Goal: Task Accomplishment & Management: Use online tool/utility

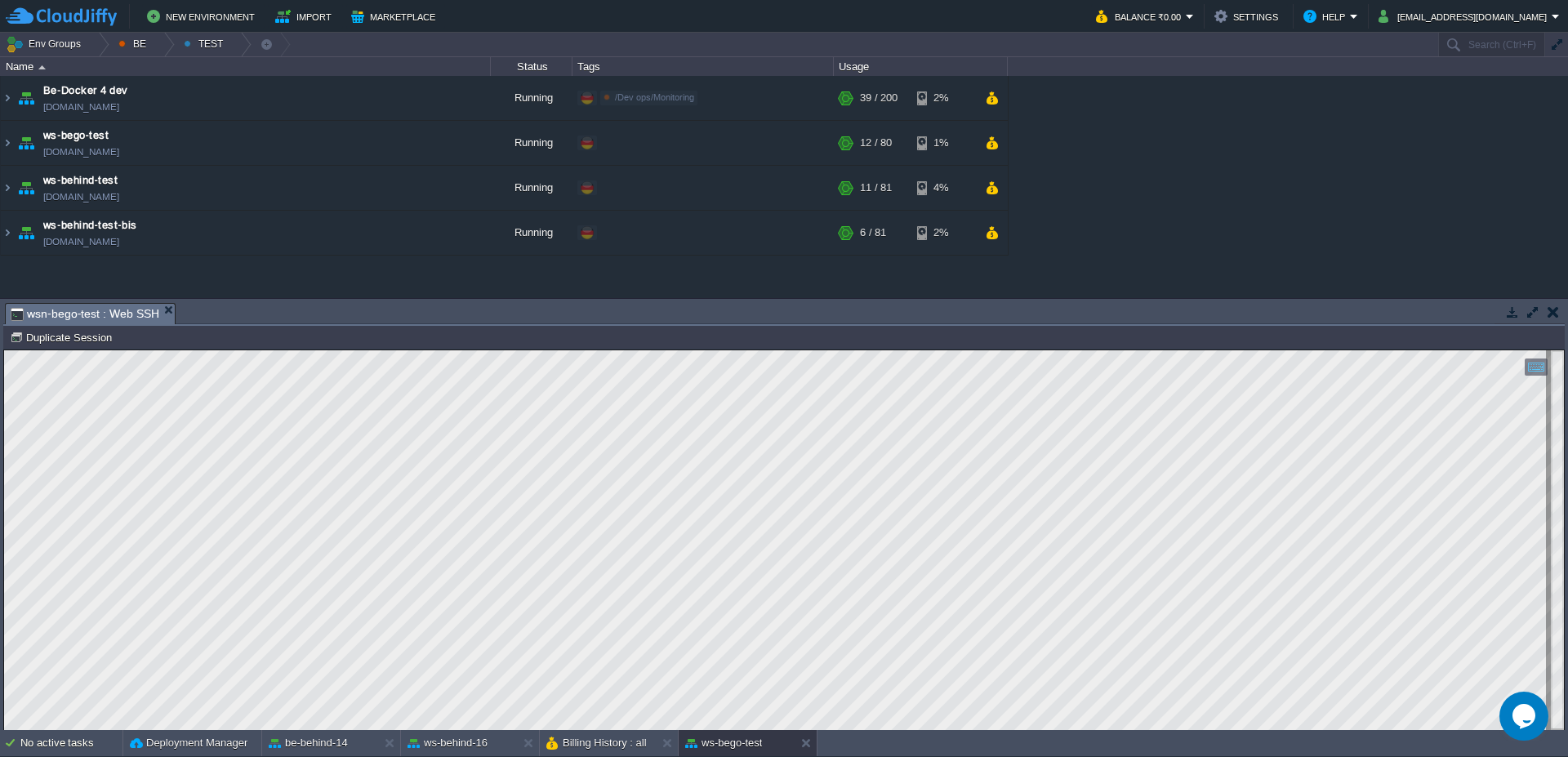
scroll to position [2, 87]
click at [158, 42] on div at bounding box center [163, 45] width 22 height 24
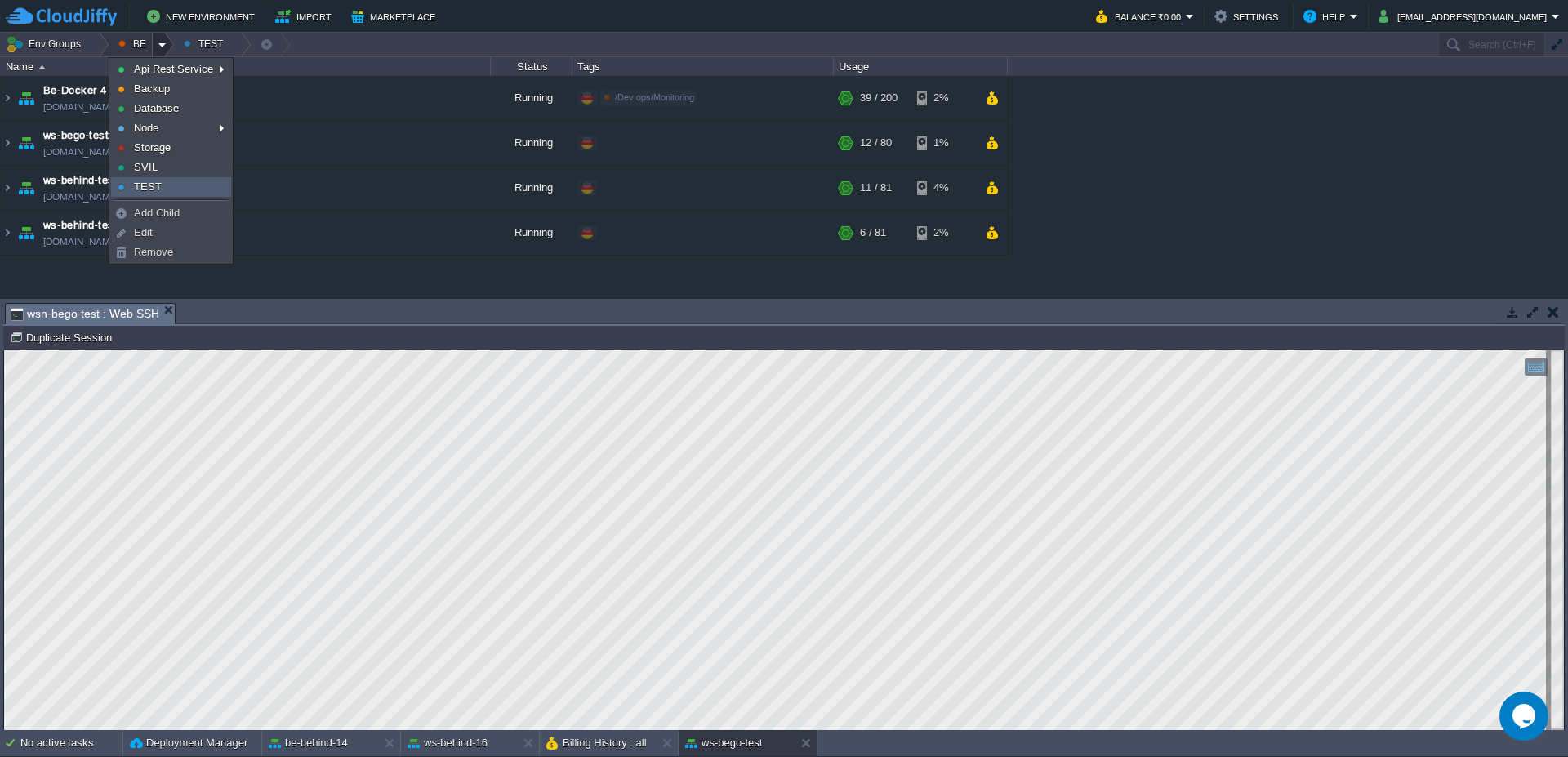
click at [197, 184] on link "TEST" at bounding box center [171, 187] width 119 height 18
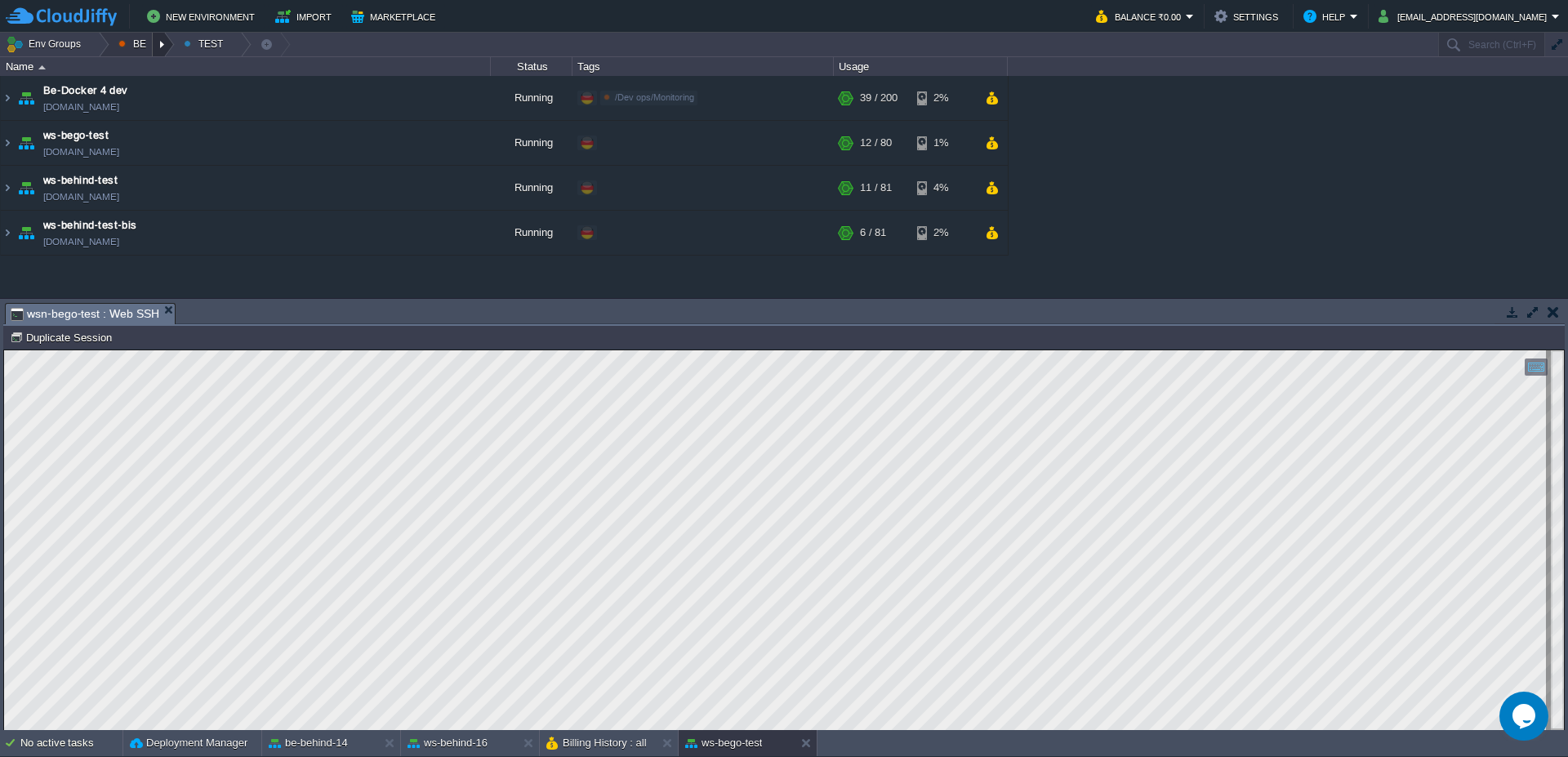
click at [169, 48] on div at bounding box center [163, 45] width 22 height 24
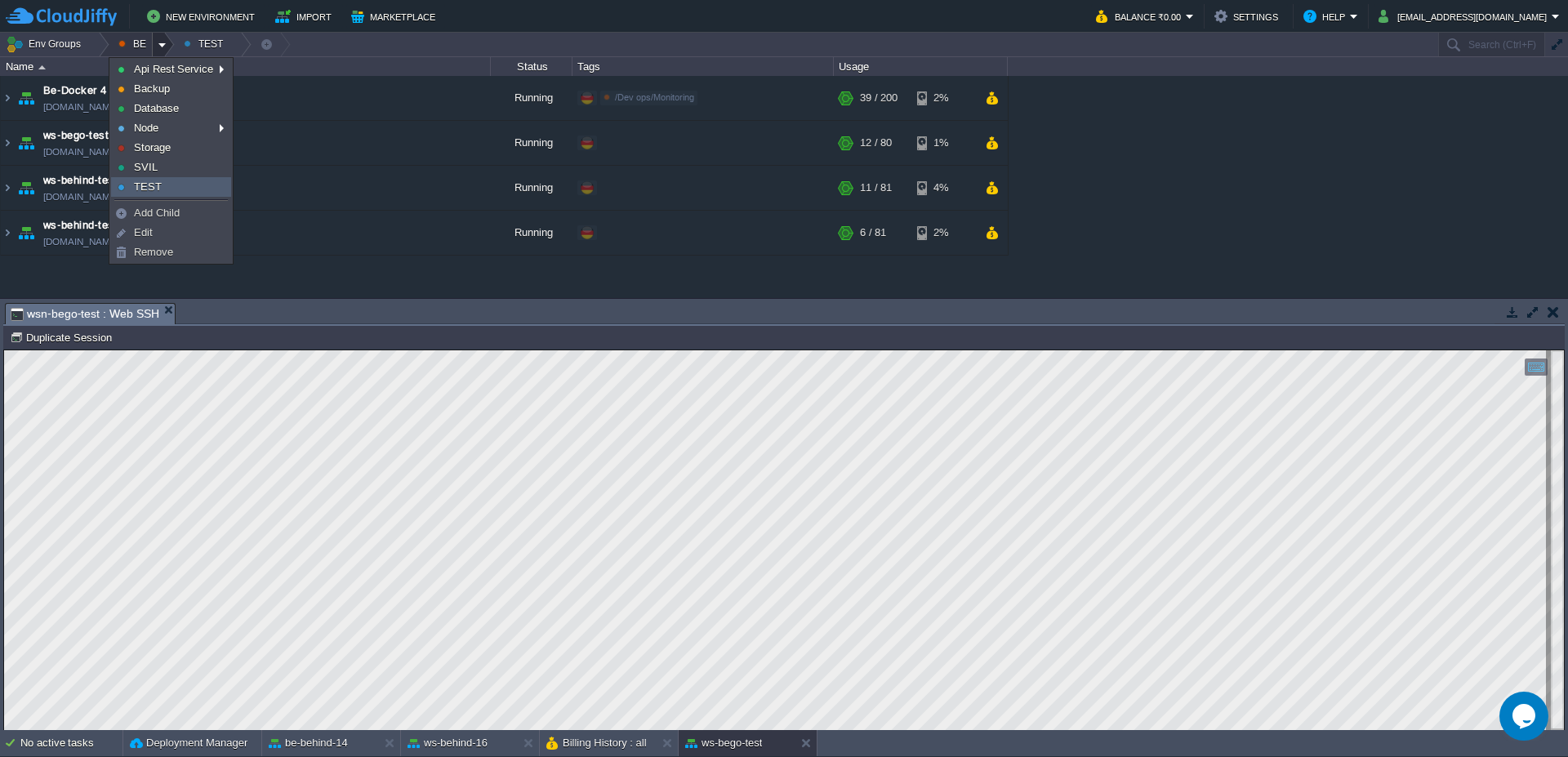
click at [159, 186] on span "TEST" at bounding box center [148, 186] width 28 height 12
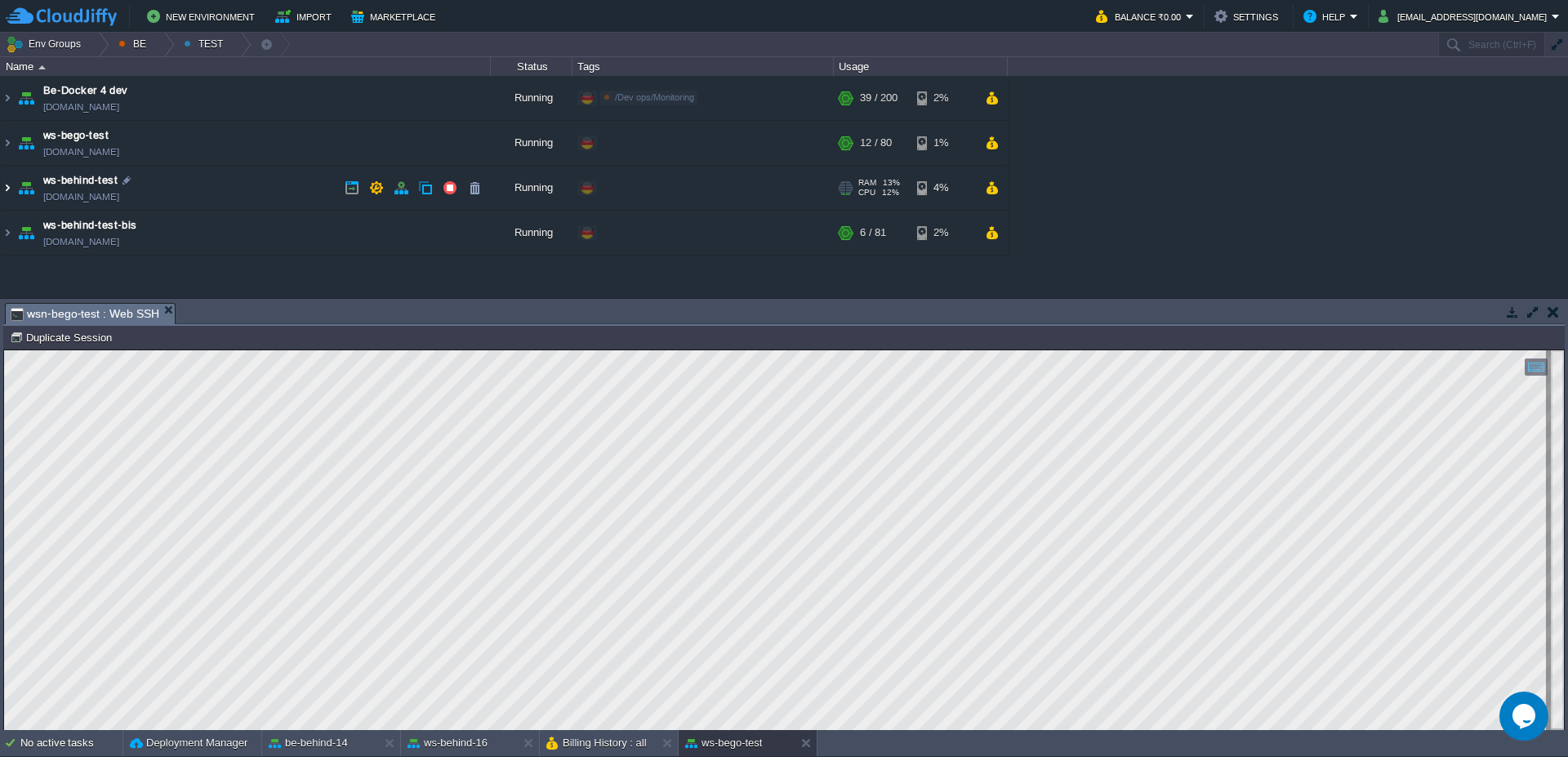
click at [1, 195] on img at bounding box center [7, 187] width 13 height 45
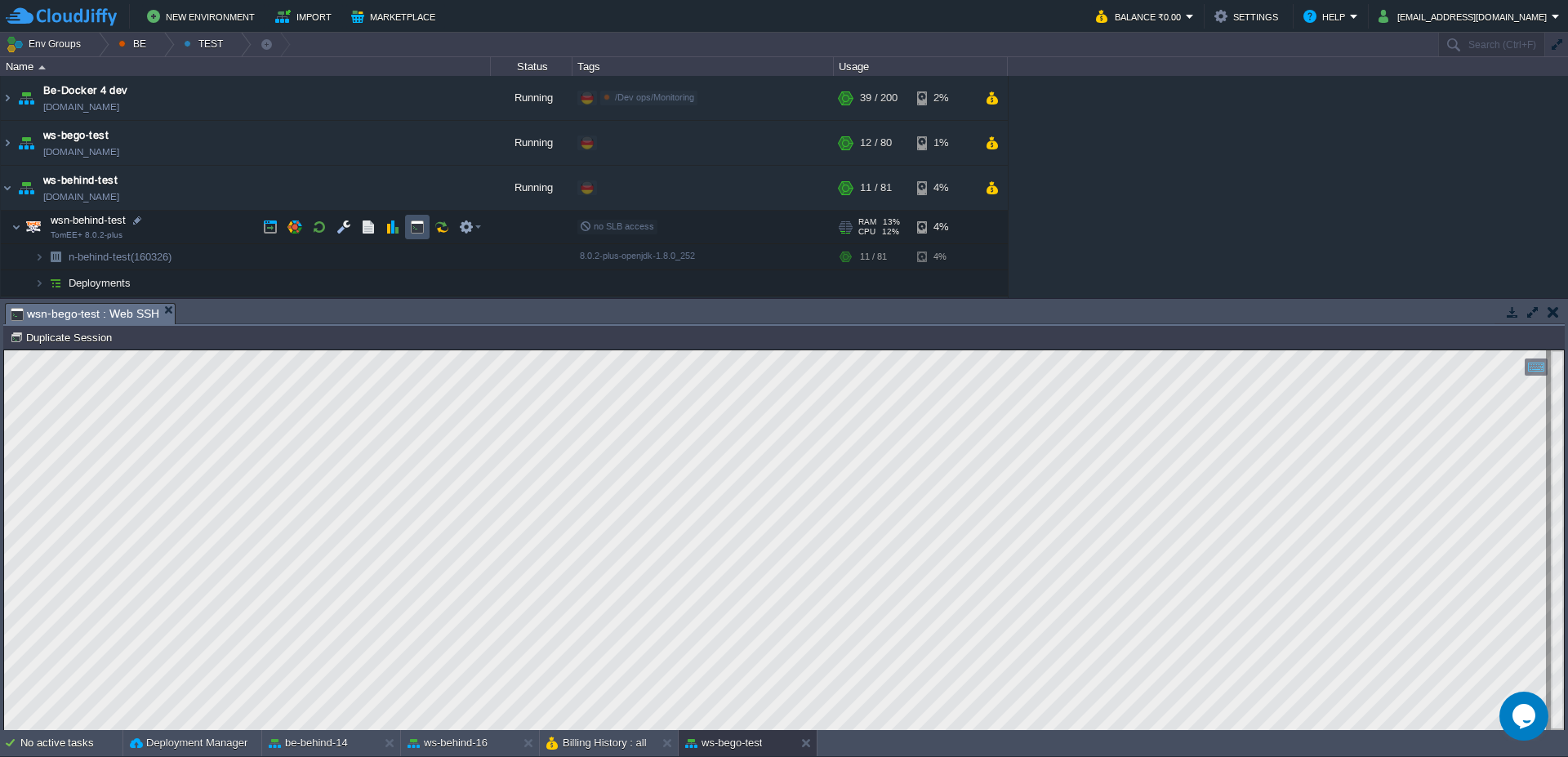
click at [418, 230] on button "button" at bounding box center [417, 227] width 15 height 15
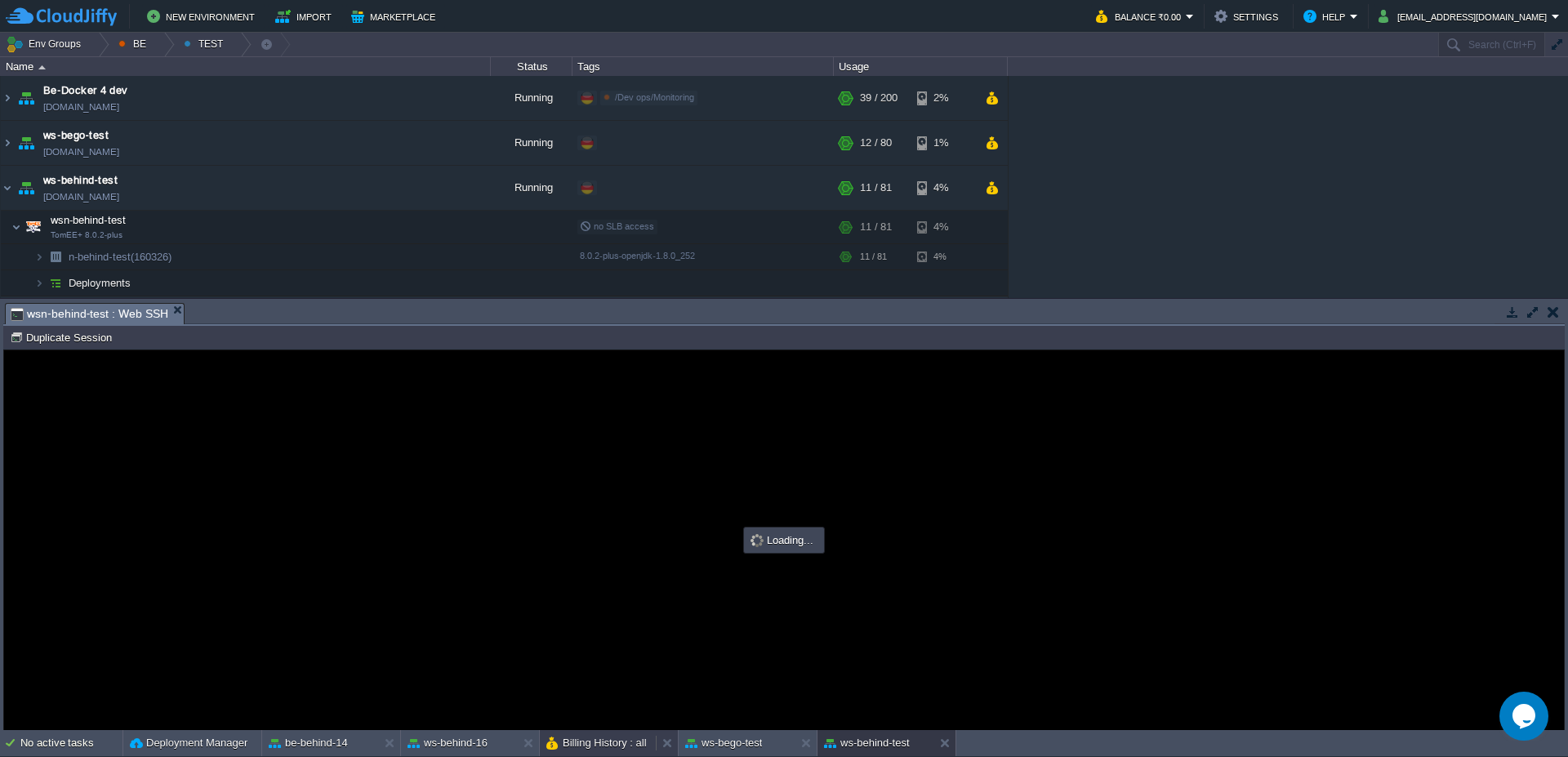
click at [591, 741] on button "Billing History : all" at bounding box center [595, 743] width 100 height 16
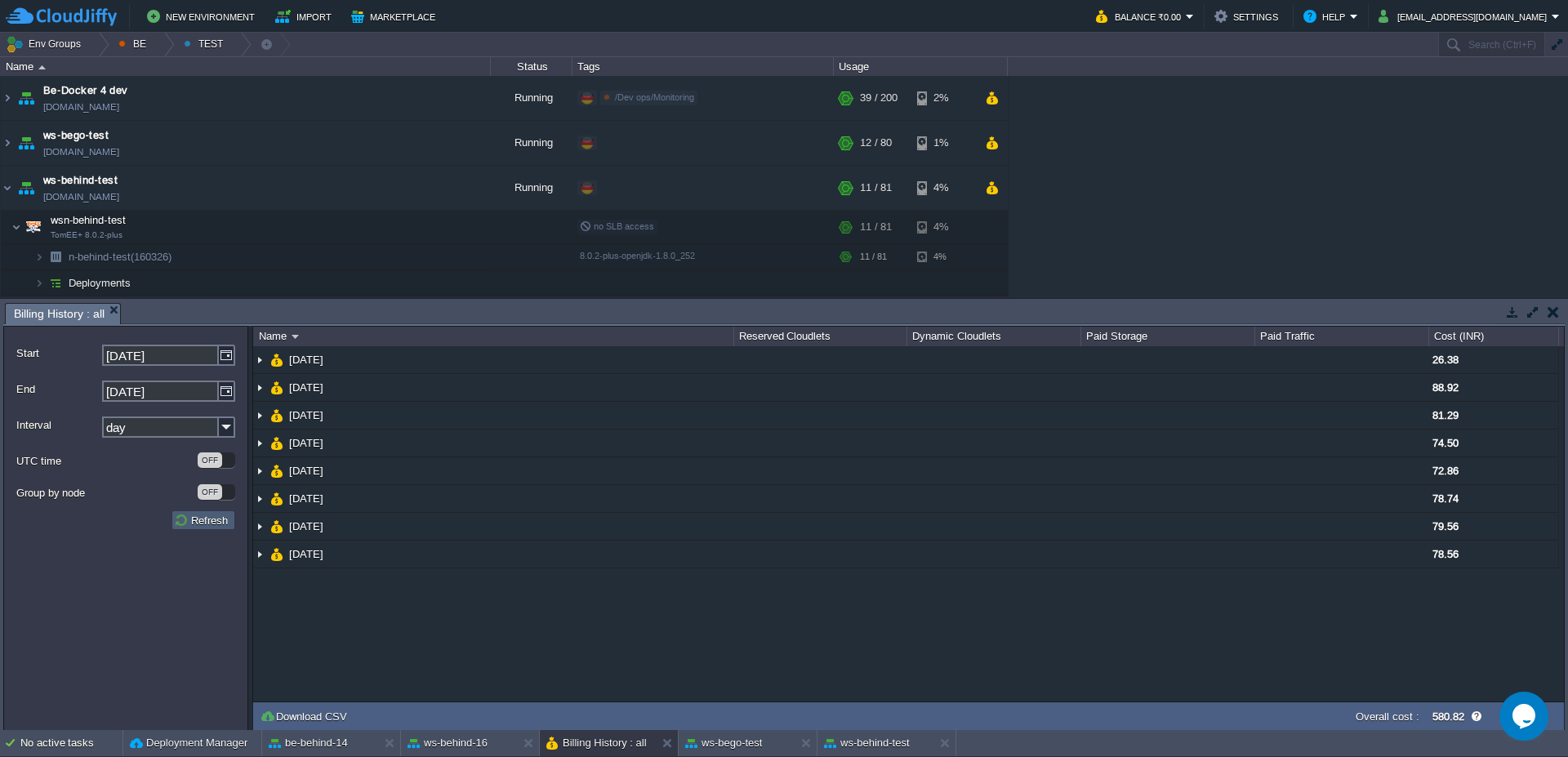
click at [204, 522] on button "Refresh" at bounding box center [203, 520] width 58 height 15
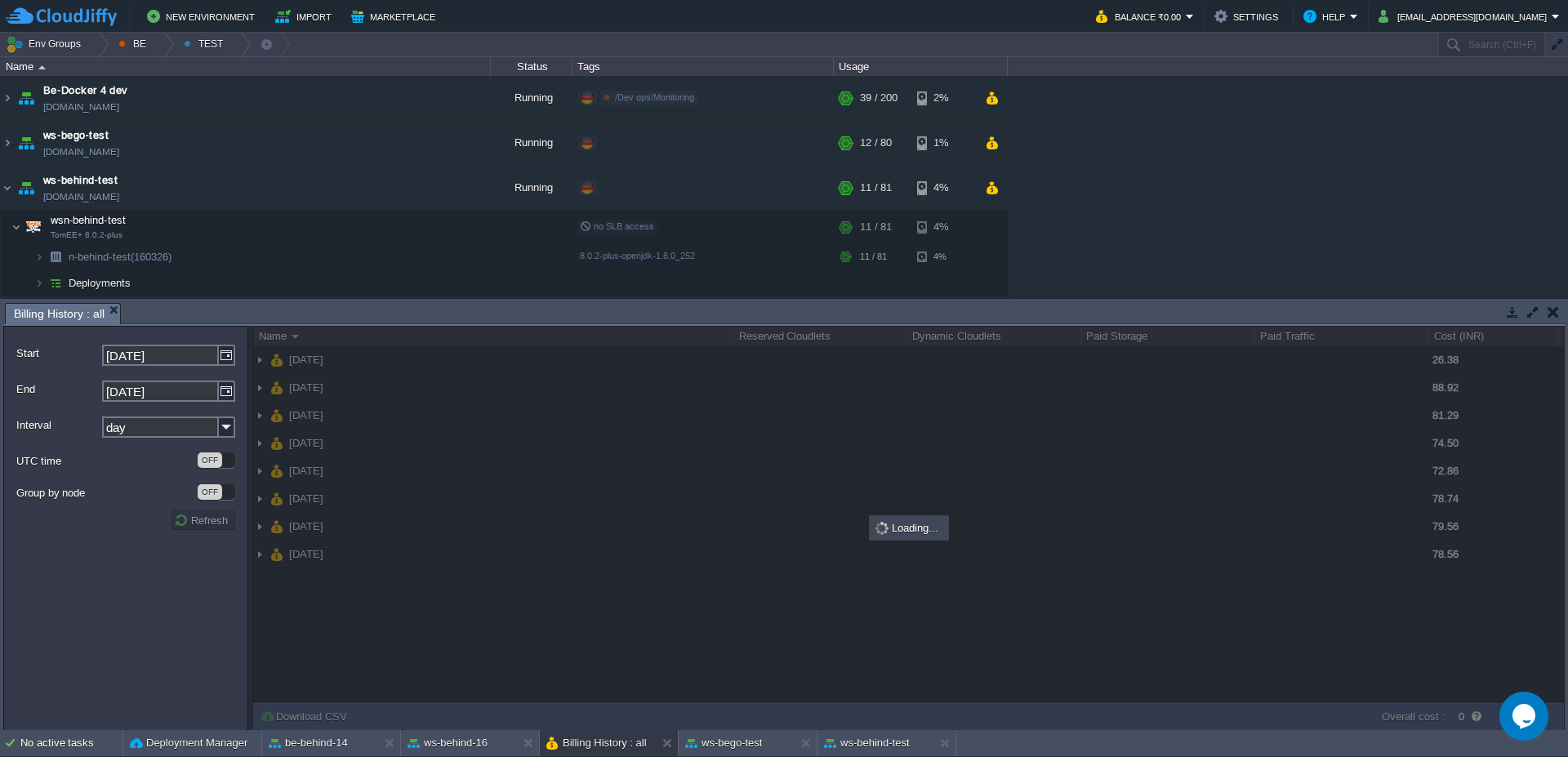
scroll to position [0, 0]
click at [671, 732] on div at bounding box center [667, 743] width 22 height 26
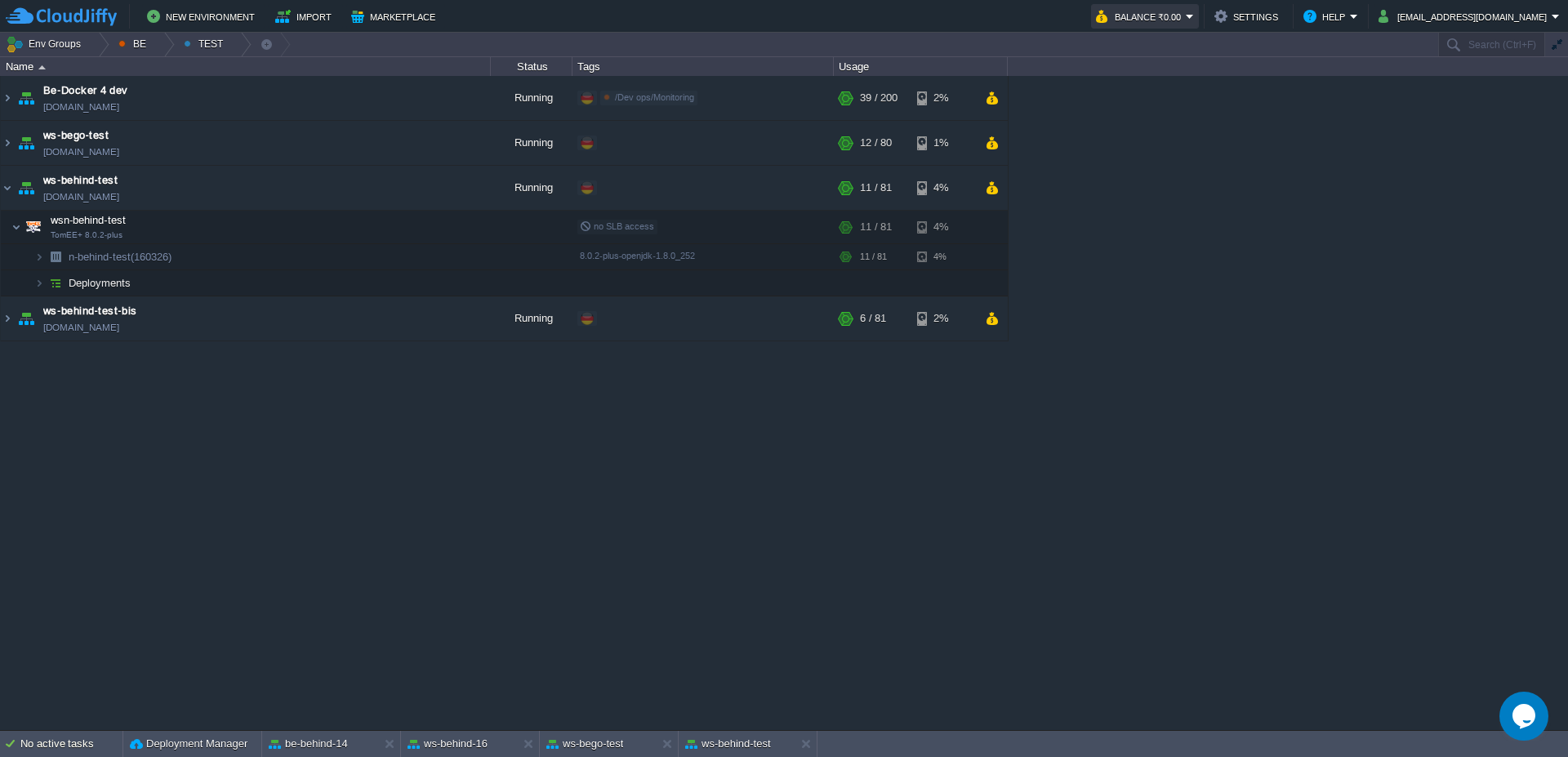
click at [1186, 25] on button "Balance ₹0.00" at bounding box center [1140, 17] width 90 height 20
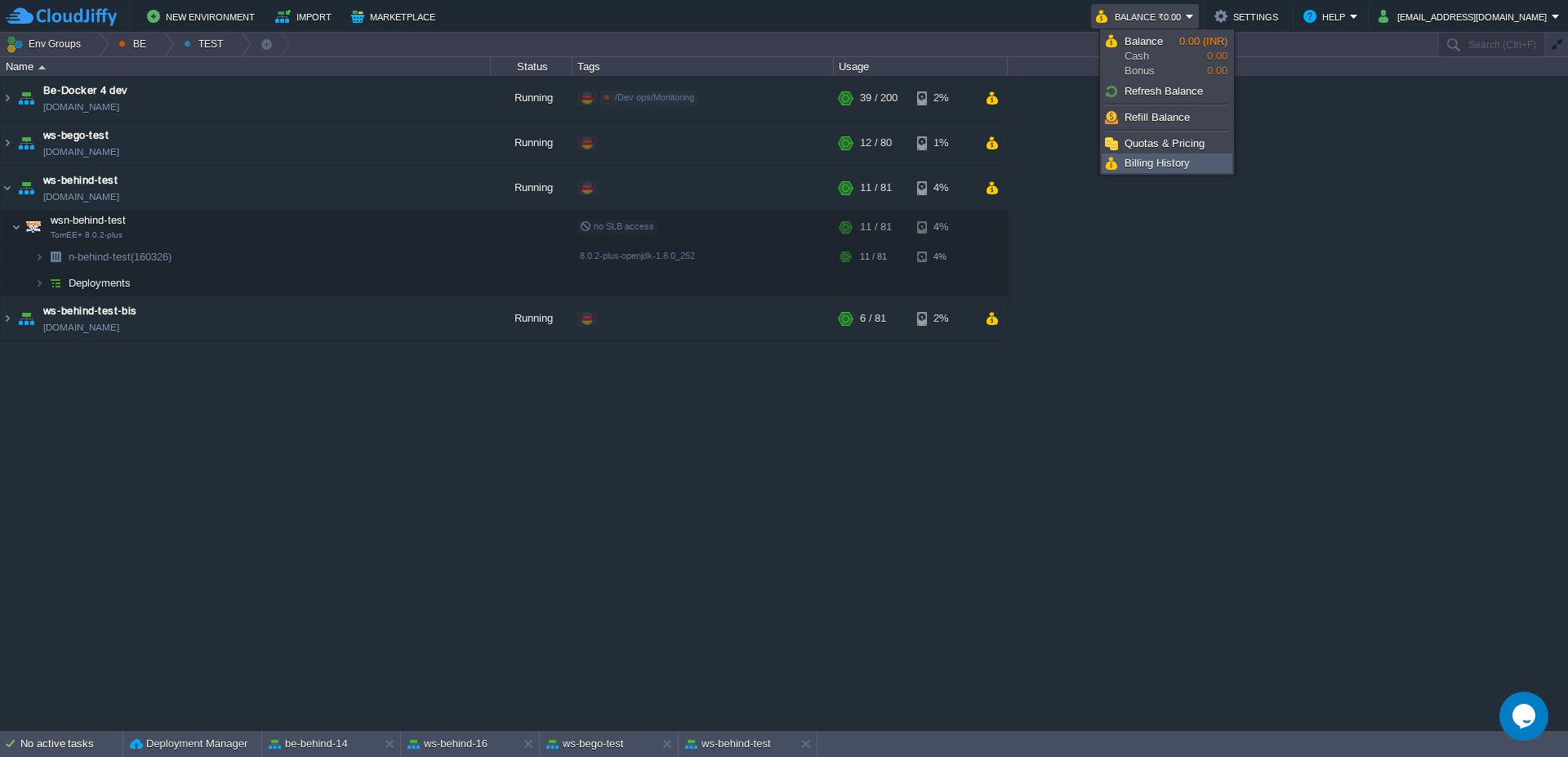
click at [1189, 167] on link "Billing History" at bounding box center [1167, 163] width 129 height 18
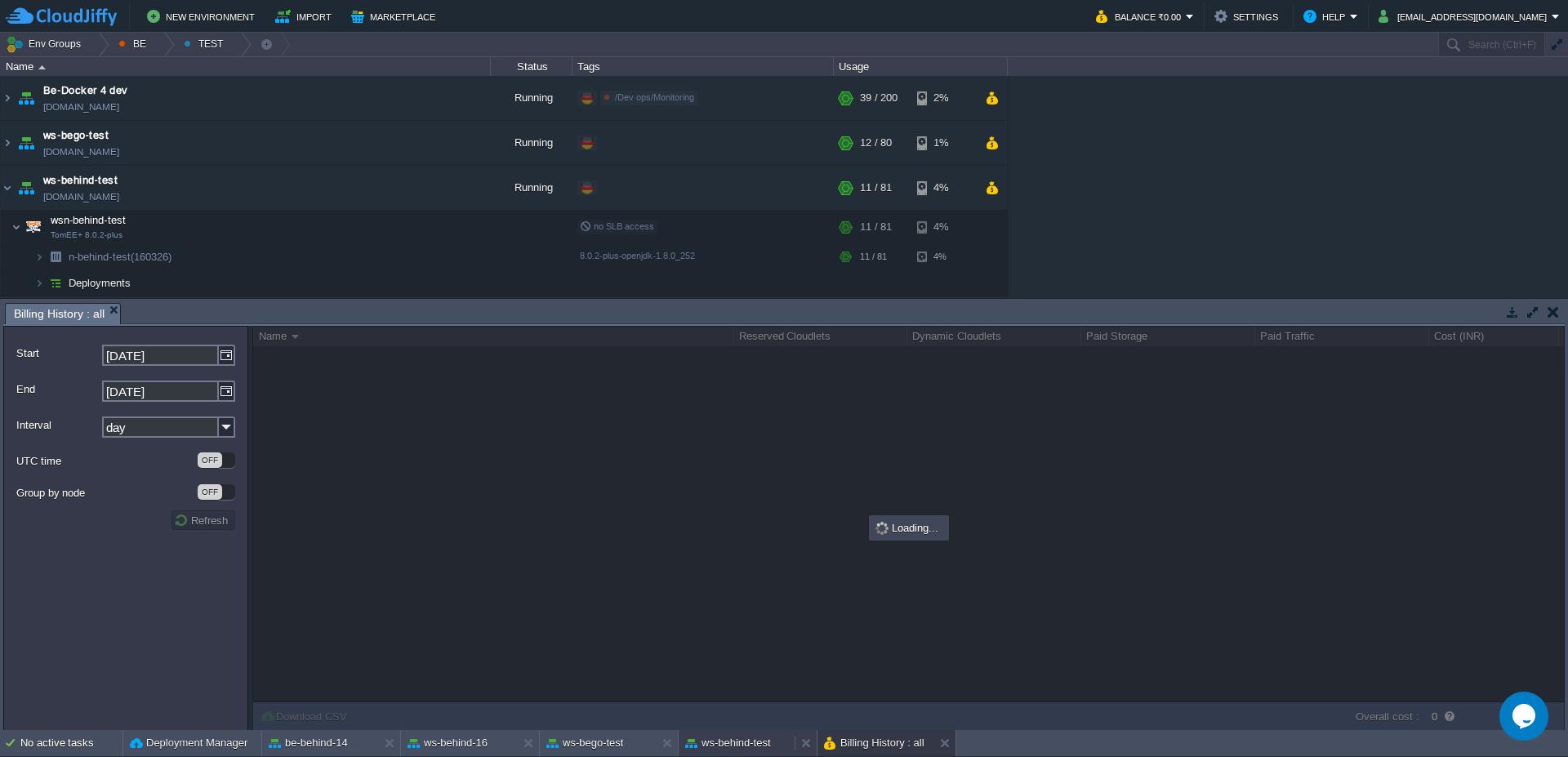
click at [730, 744] on button "ws-behind-test" at bounding box center [728, 743] width 86 height 16
type input "#000000"
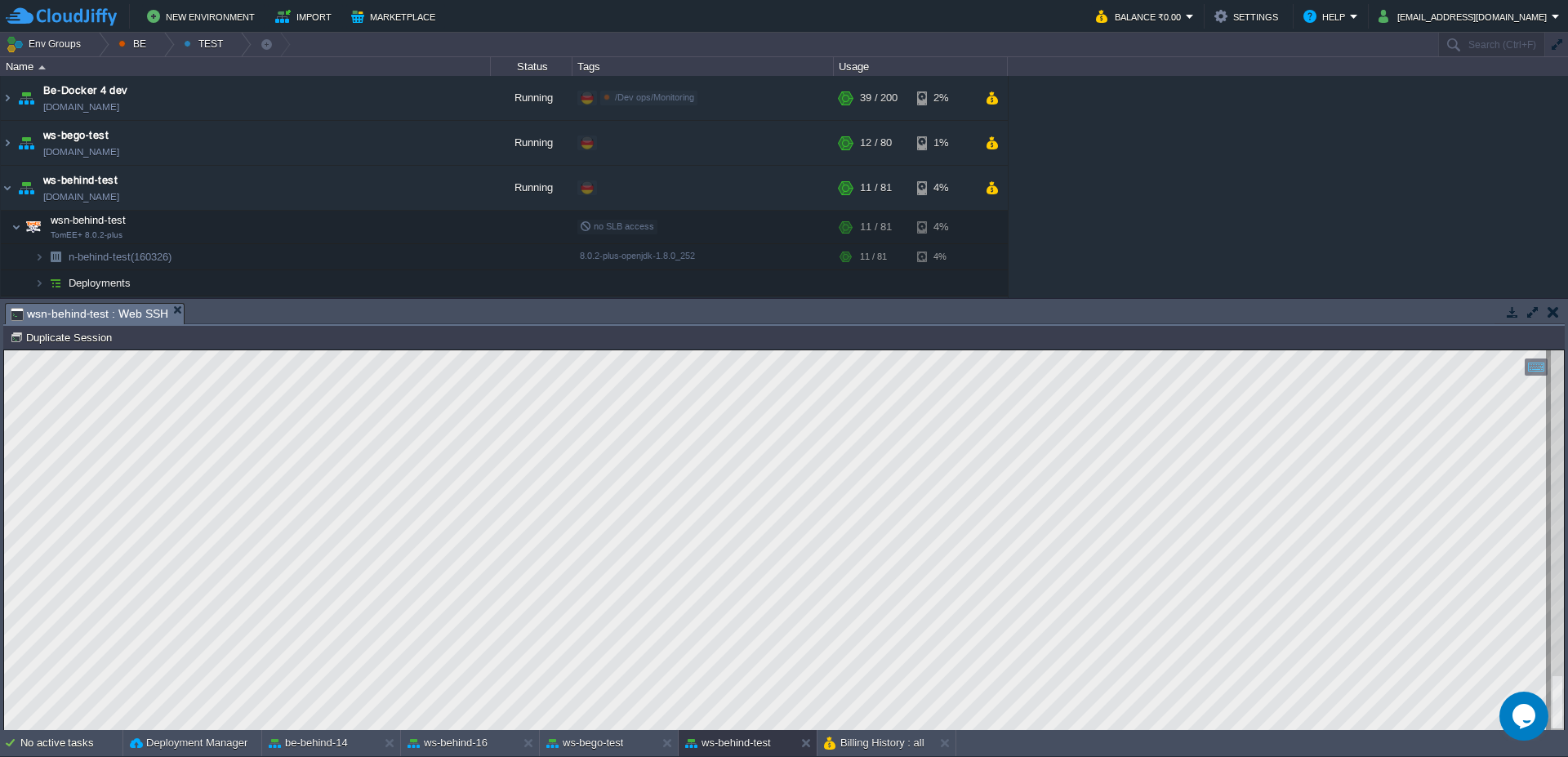
scroll to position [13, 794]
type textarea "SELECT COUNT( DISTINCT [DOMAIN_NAME]) FROM ts_presenze t1 WHERE 1=1 AND ( ( ( t…"
